Goal: Information Seeking & Learning: Check status

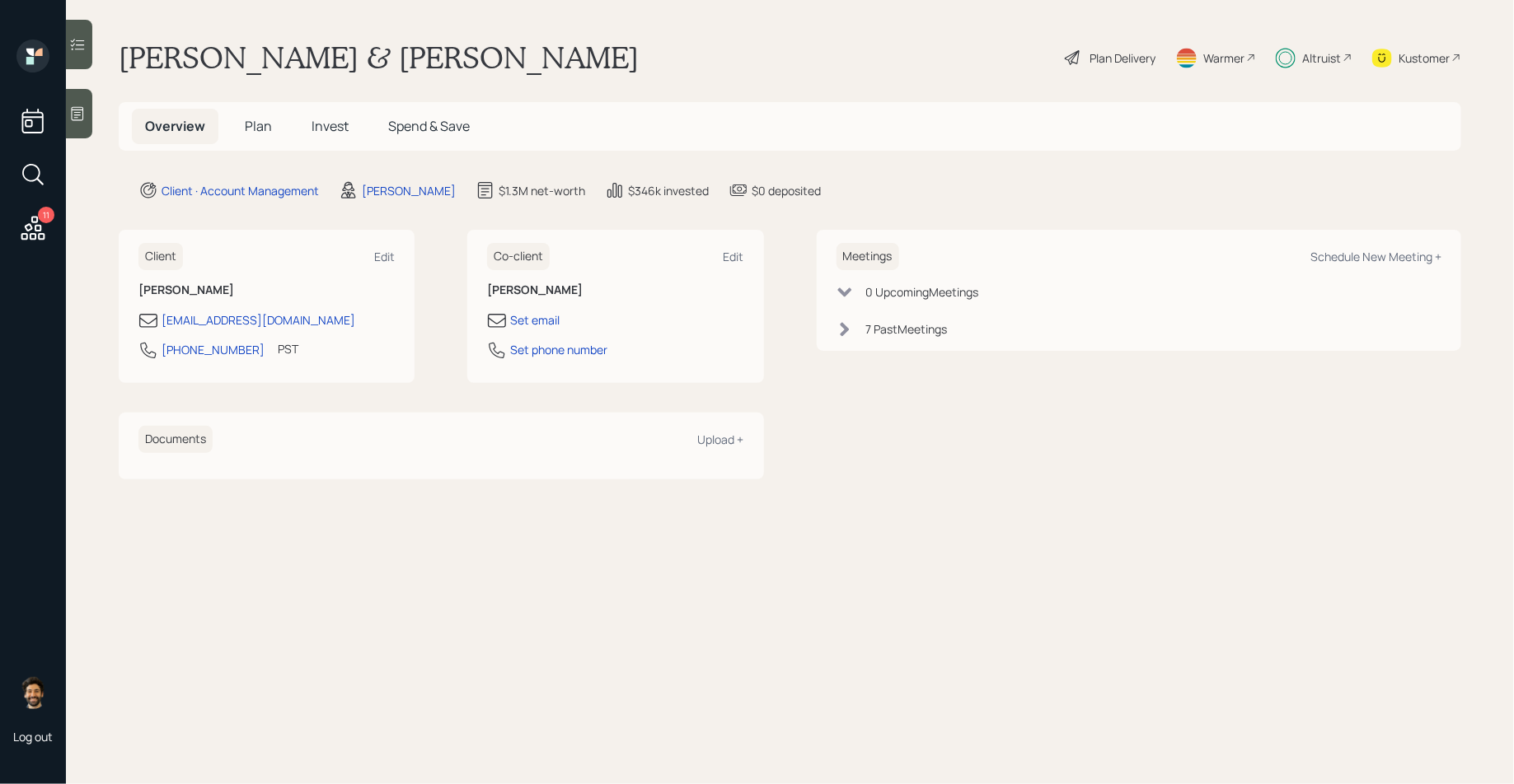
click at [329, 123] on span "Invest" at bounding box center [331, 126] width 37 height 19
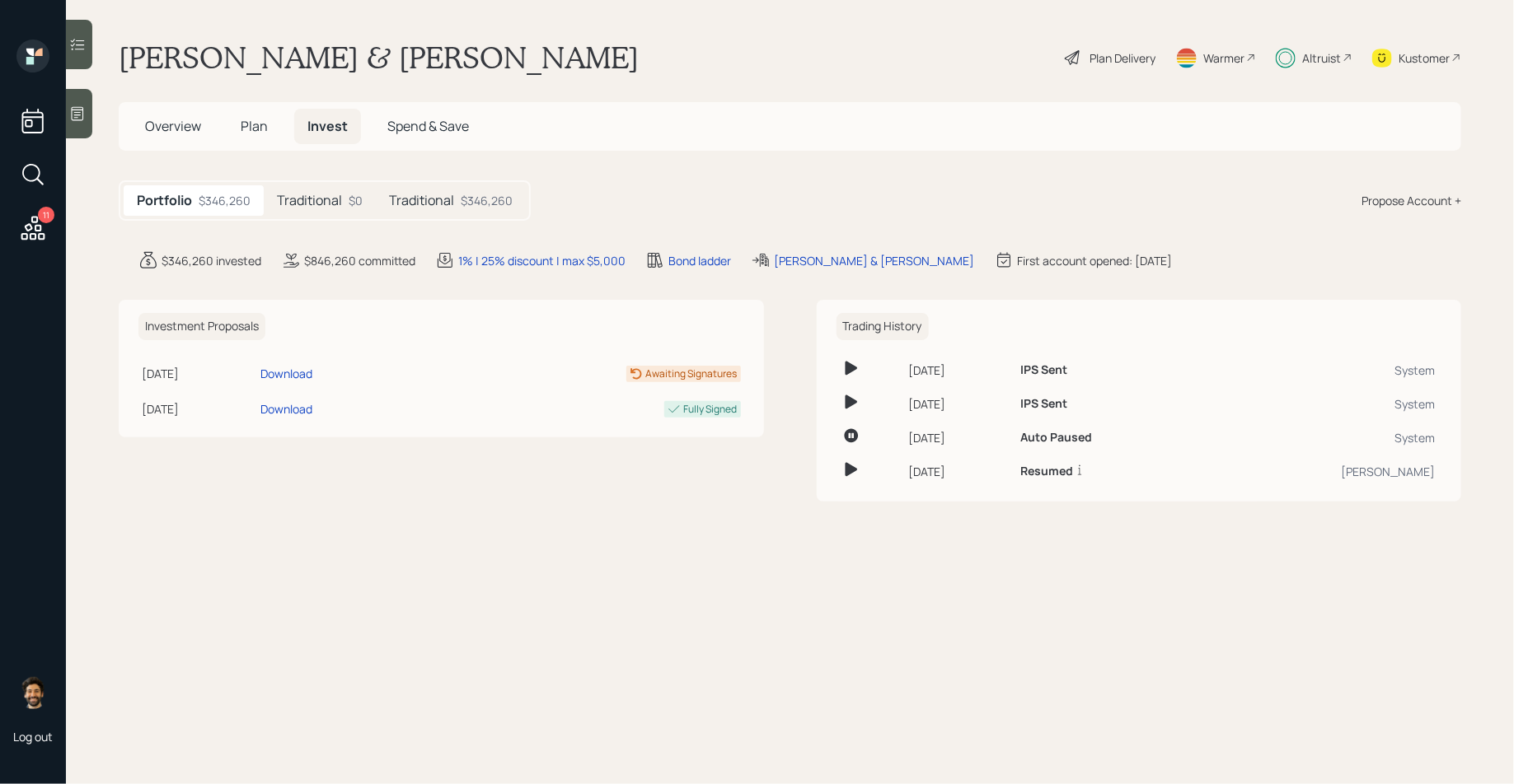
click at [464, 205] on div "$346,260" at bounding box center [486, 200] width 52 height 18
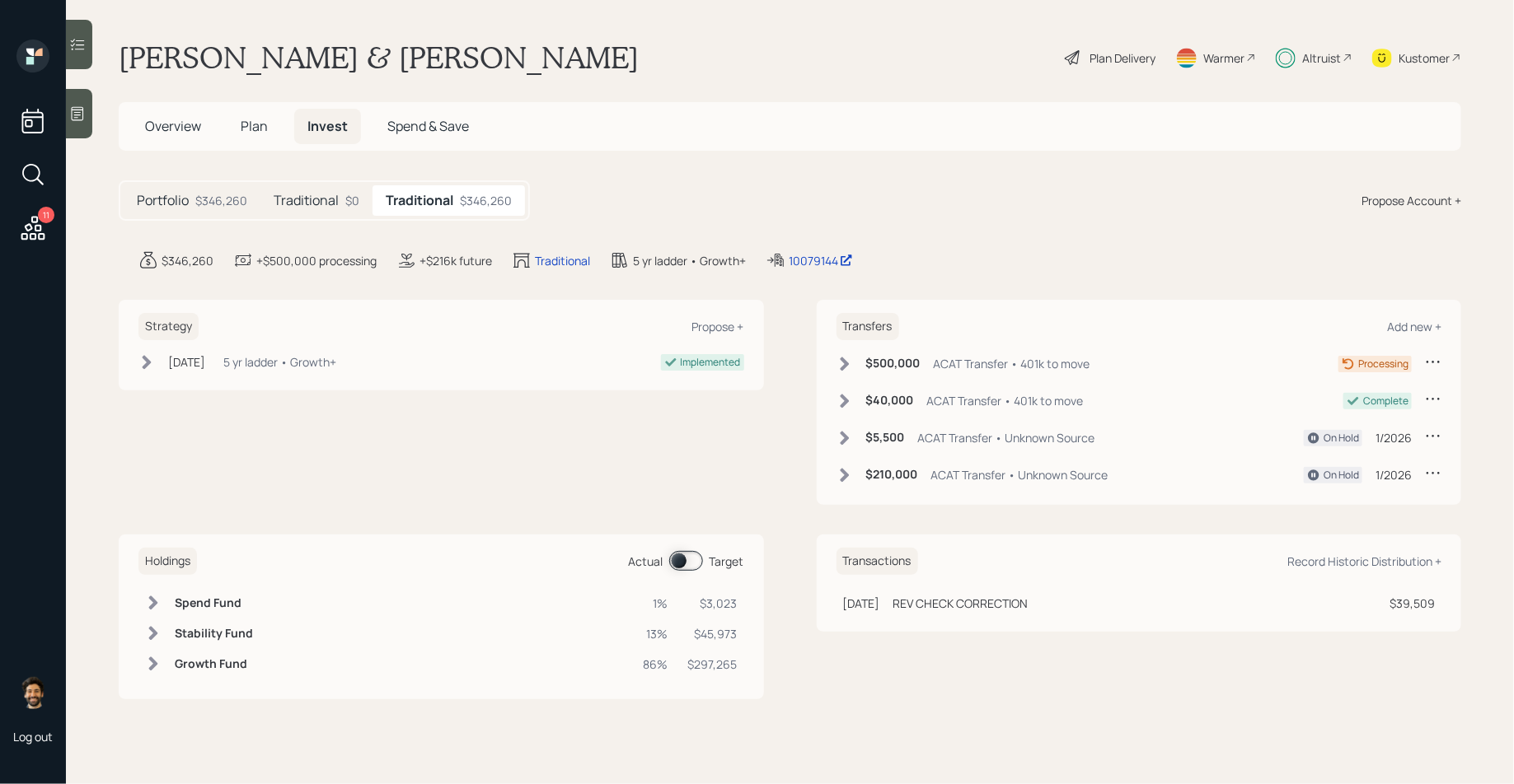
click at [254, 126] on span "Plan" at bounding box center [254, 126] width 27 height 19
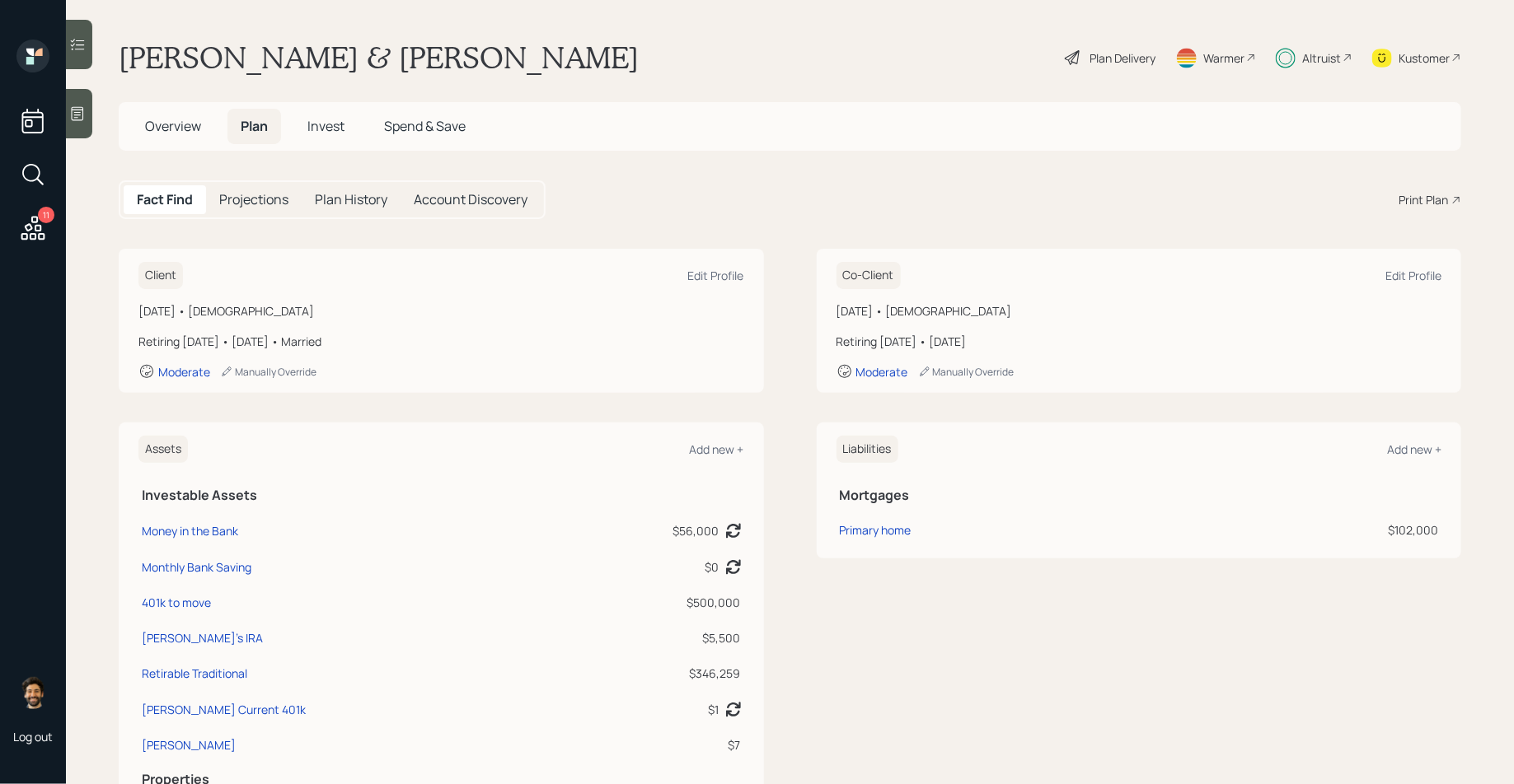
click at [324, 128] on span "Invest" at bounding box center [326, 126] width 37 height 19
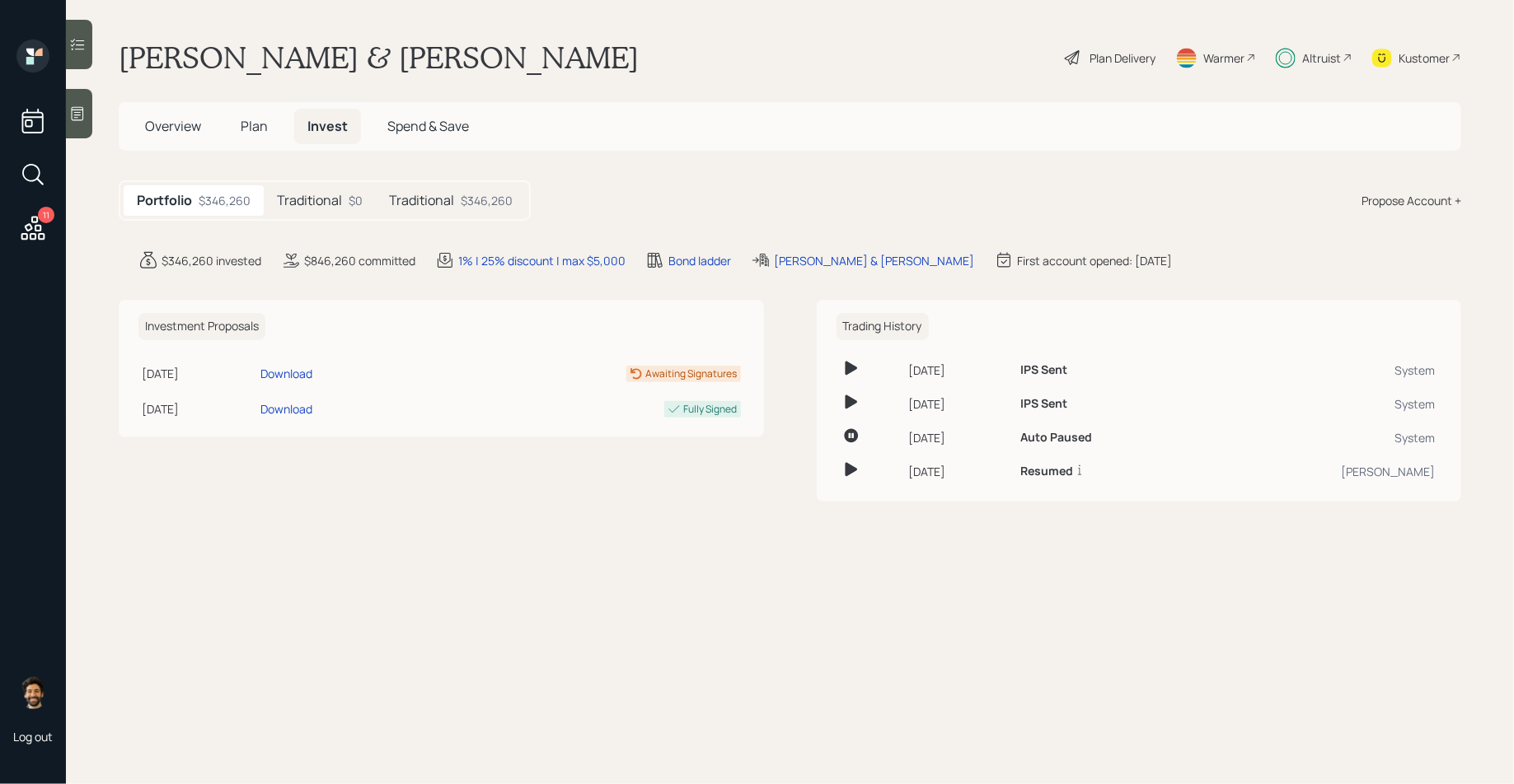
click at [350, 209] on div "Traditional $0" at bounding box center [320, 200] width 112 height 30
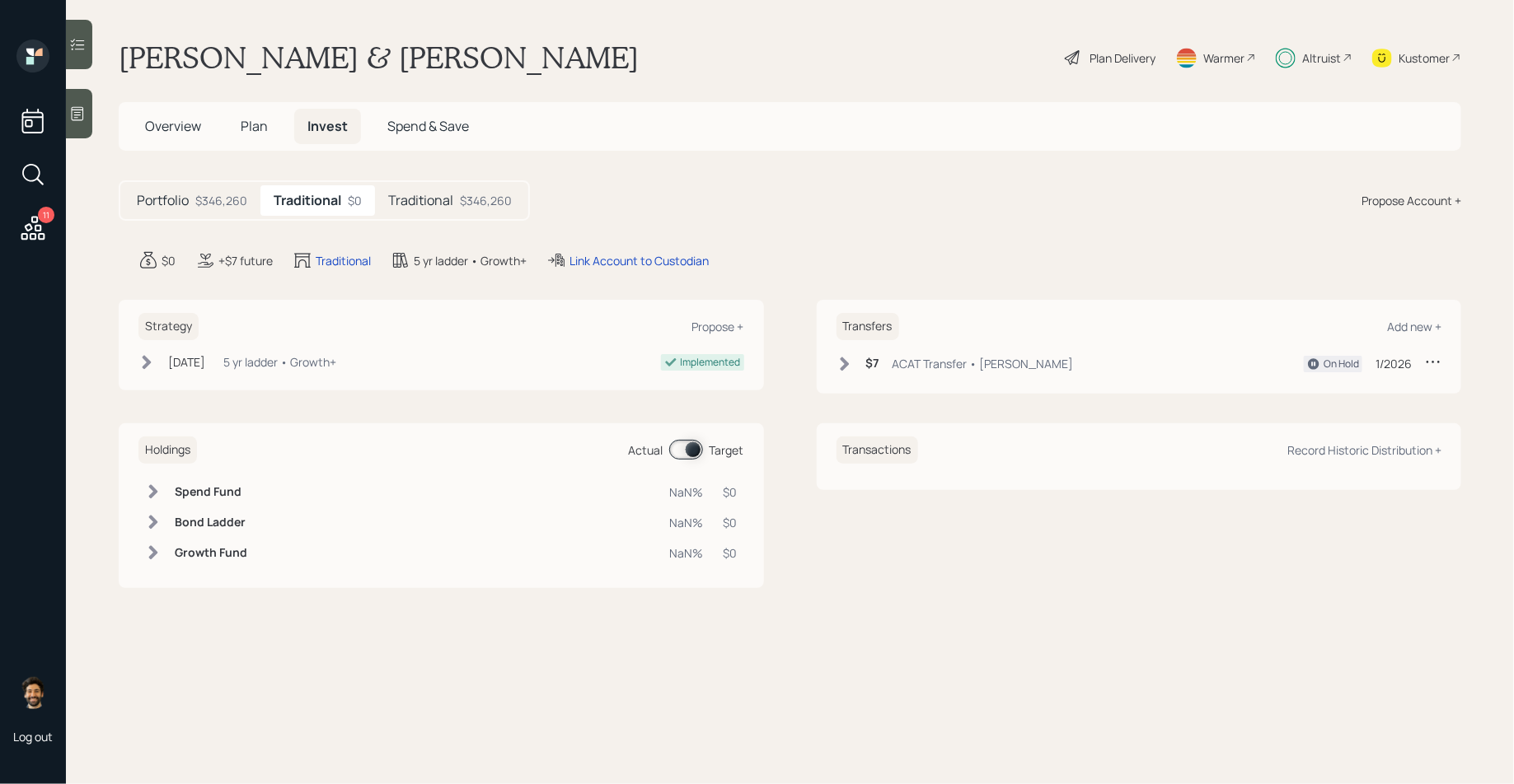
click at [271, 134] on h5 "Plan" at bounding box center [254, 126] width 54 height 35
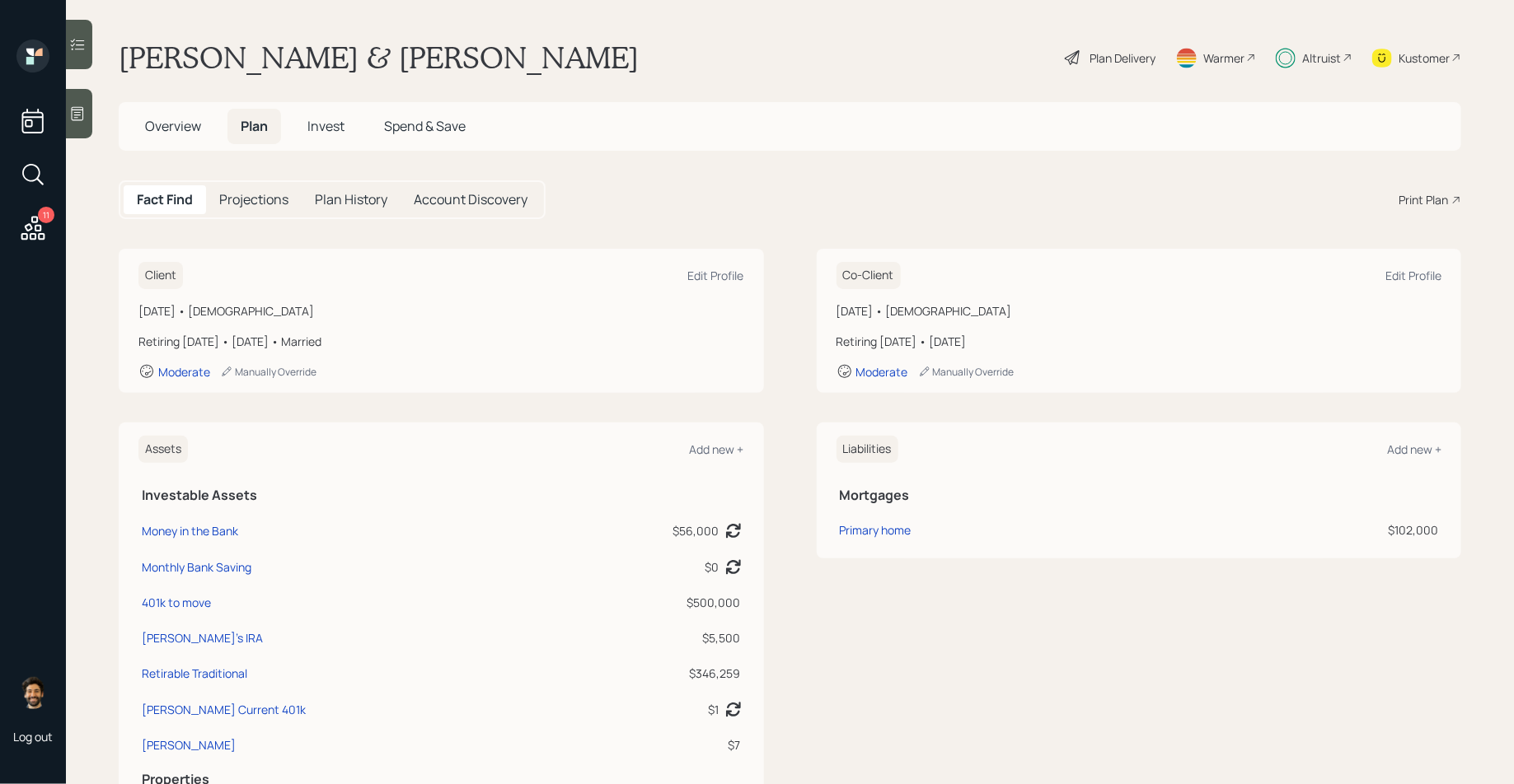
click at [340, 125] on span "Invest" at bounding box center [326, 126] width 37 height 19
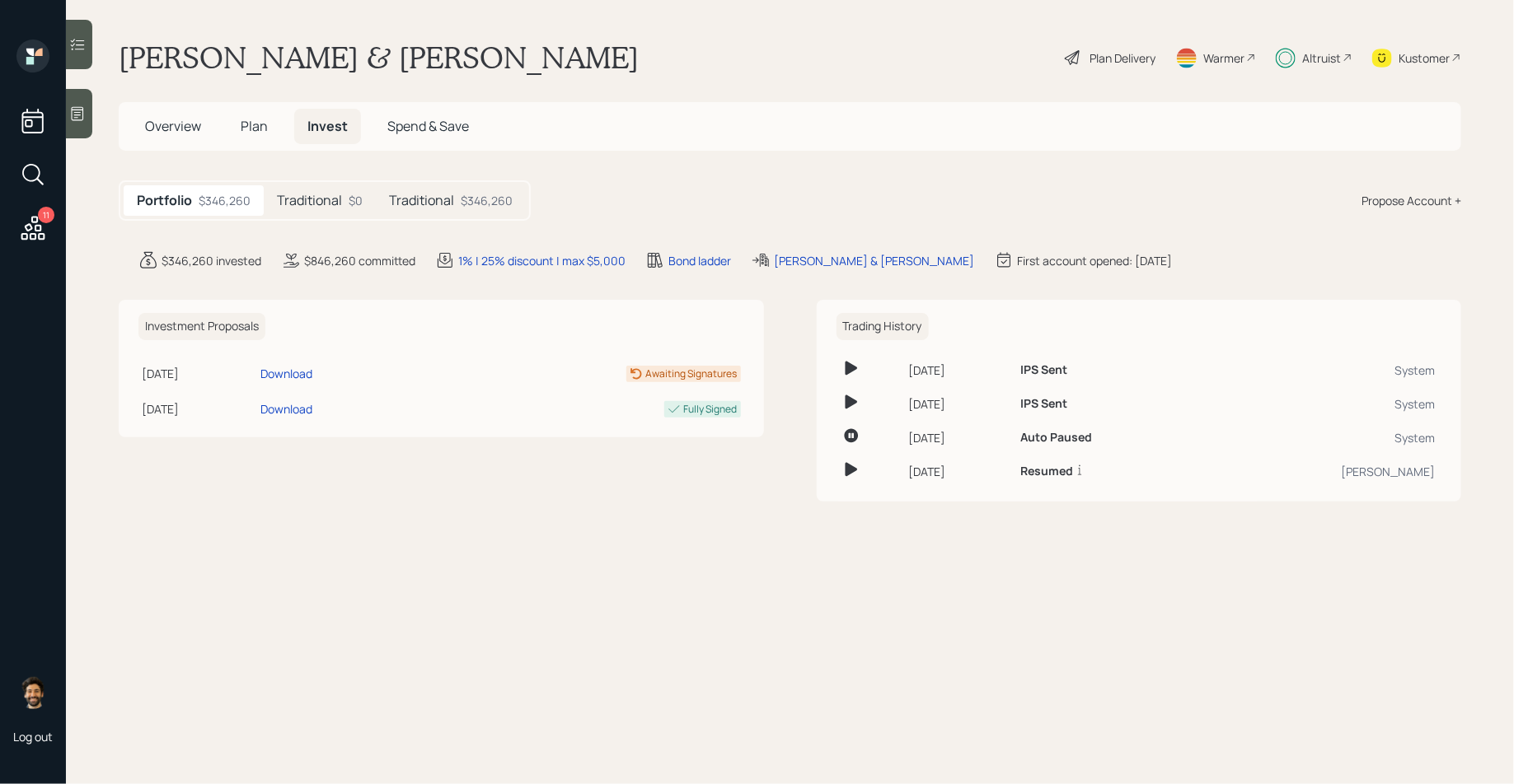
click at [422, 201] on h5 "Traditional" at bounding box center [422, 200] width 66 height 16
